Goal: Task Accomplishment & Management: Manage account settings

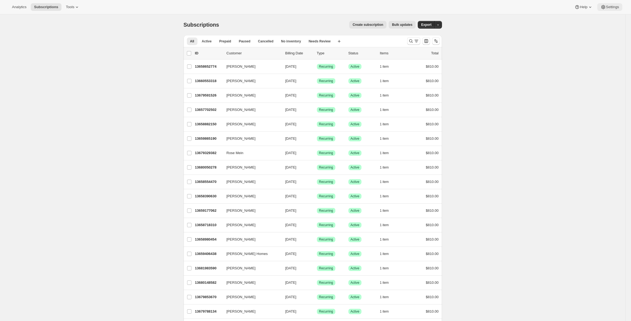
click at [613, 9] on span "Settings" at bounding box center [612, 7] width 13 height 4
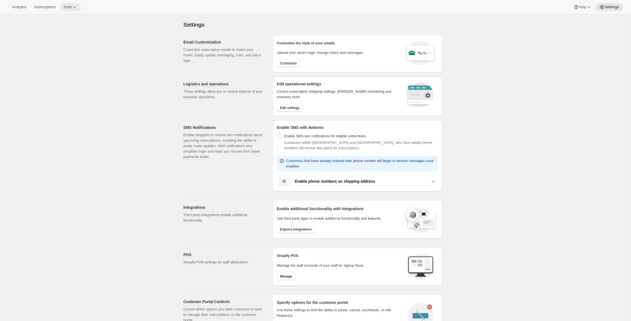
click at [76, 7] on icon at bounding box center [74, 6] width 5 height 5
click at [72, 75] on div "Memberships Info Beta" at bounding box center [76, 73] width 48 height 5
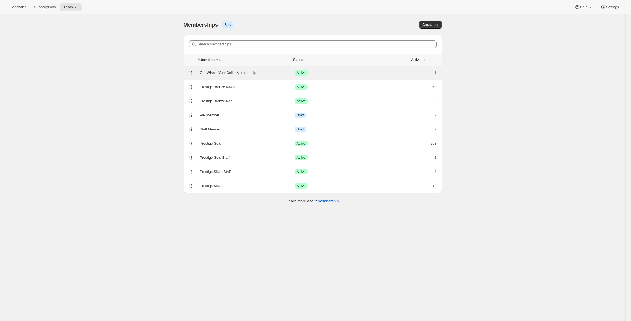
click at [262, 74] on div "Our Wines, Your Cellar Membership" at bounding box center [247, 72] width 95 height 5
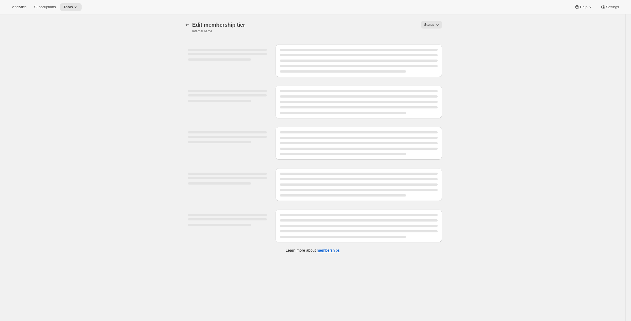
select select "products"
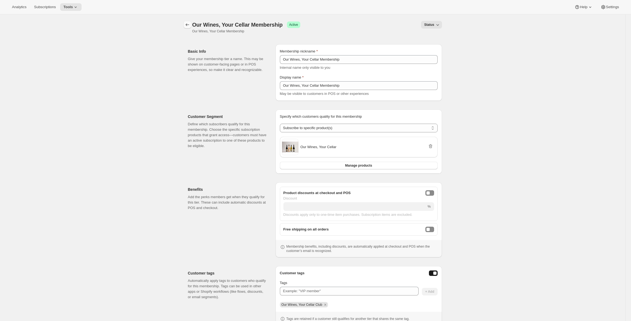
click at [187, 23] on icon "Memberships" at bounding box center [187, 24] width 5 height 5
